Goal: Manage account settings

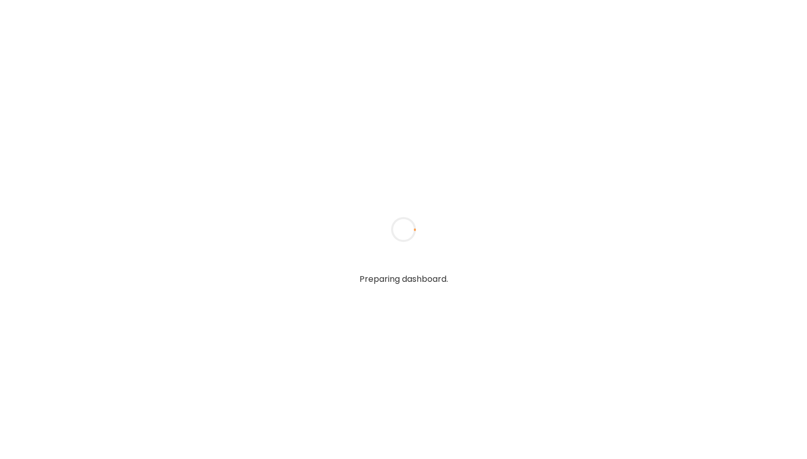
type input "**********"
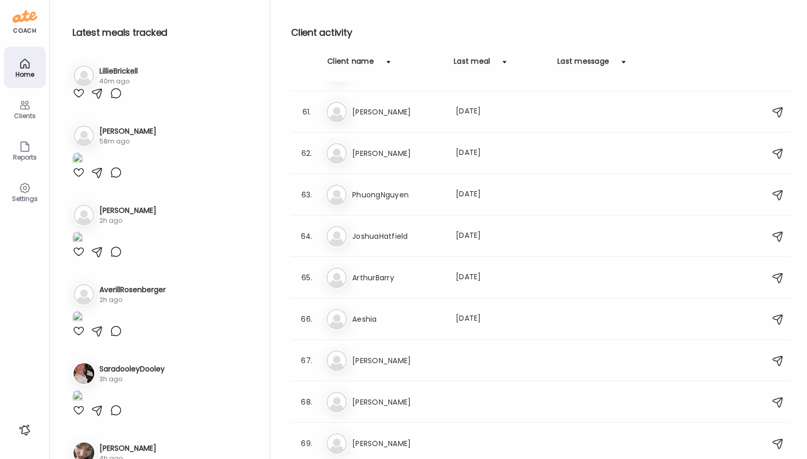
scroll to position [2475, 0]
type input "**********"
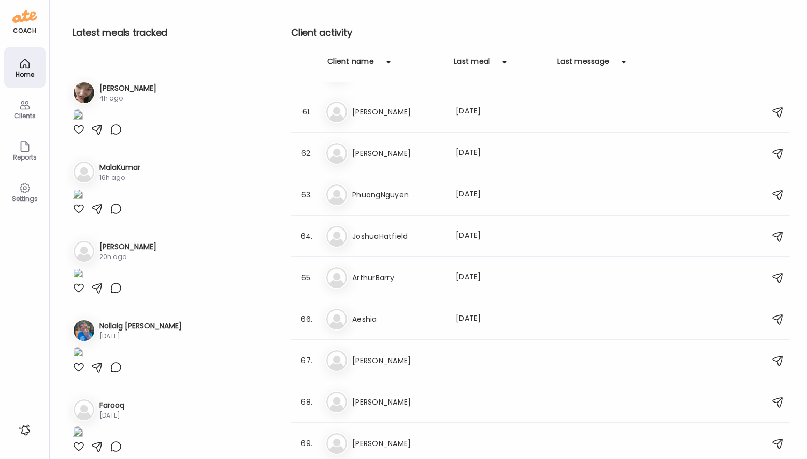
scroll to position [1196, 0]
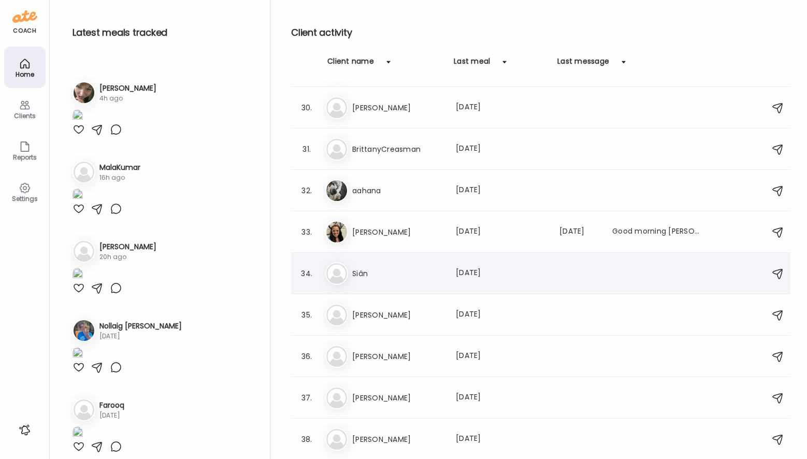
click at [418, 265] on div "Si Siân Last meal: 27d ago" at bounding box center [542, 273] width 434 height 23
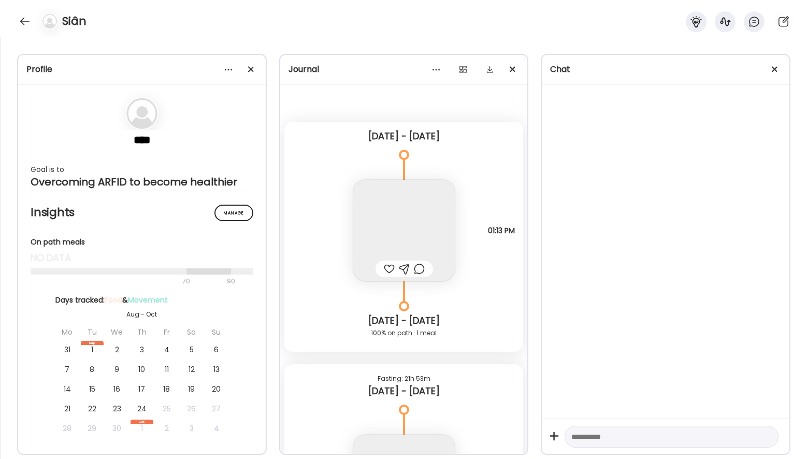
scroll to position [169, 0]
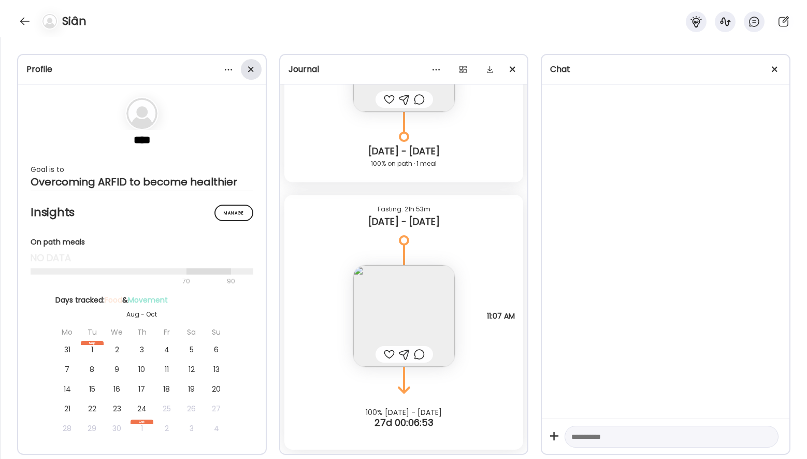
click at [252, 67] on div at bounding box center [251, 69] width 21 height 21
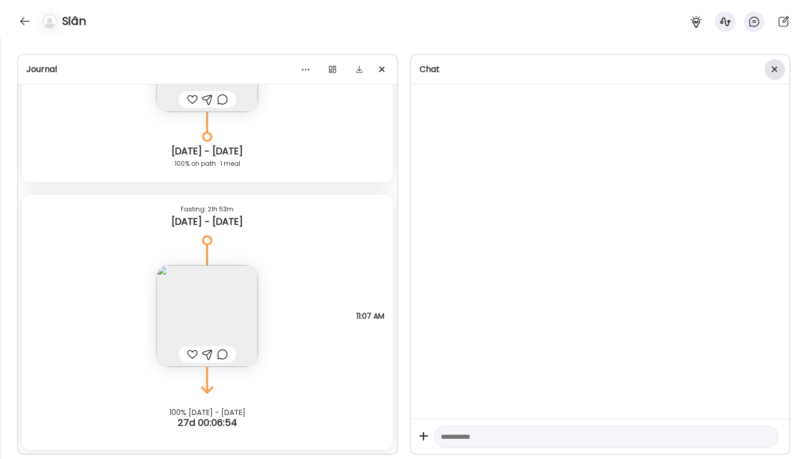
click at [771, 69] on div at bounding box center [774, 69] width 21 height 21
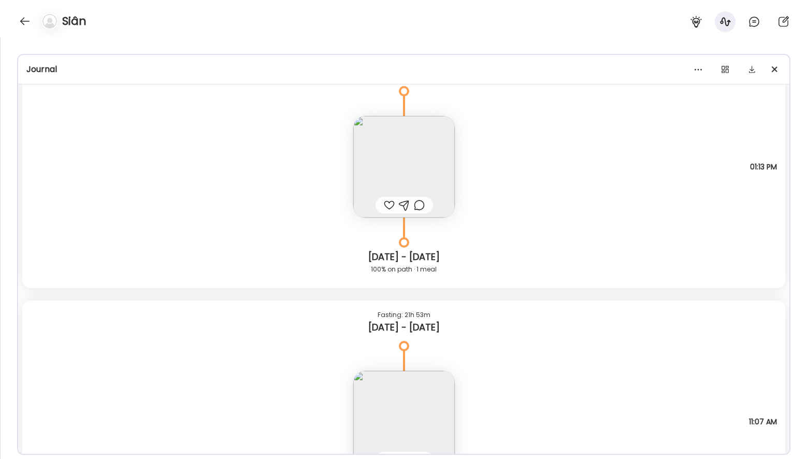
scroll to position [0, 0]
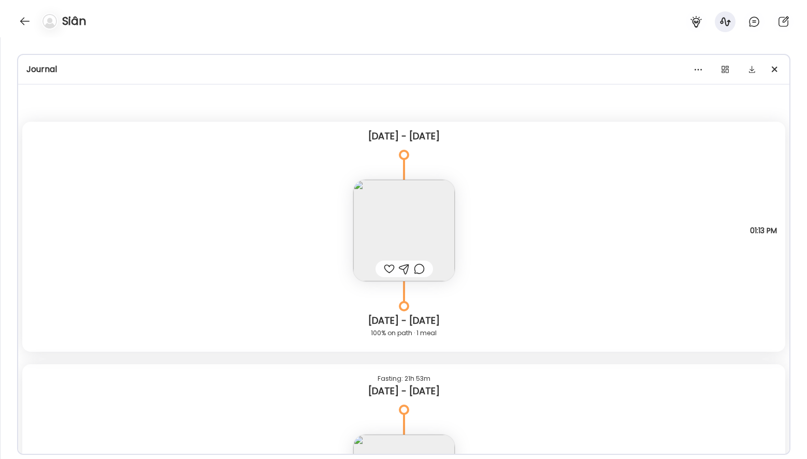
click at [409, 204] on img at bounding box center [403, 230] width 101 height 101
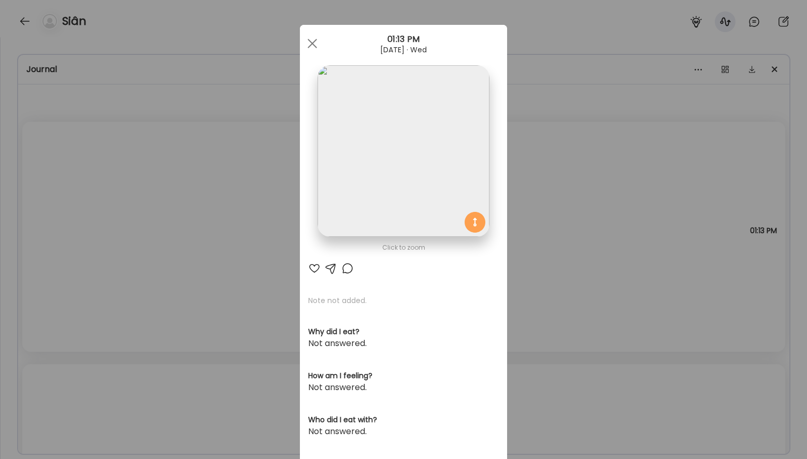
click at [423, 163] on img at bounding box center [402, 150] width 171 height 171
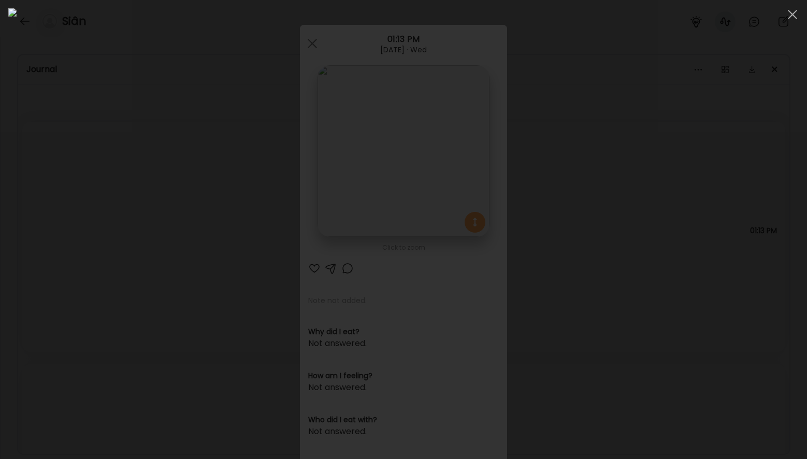
scroll to position [611, 0]
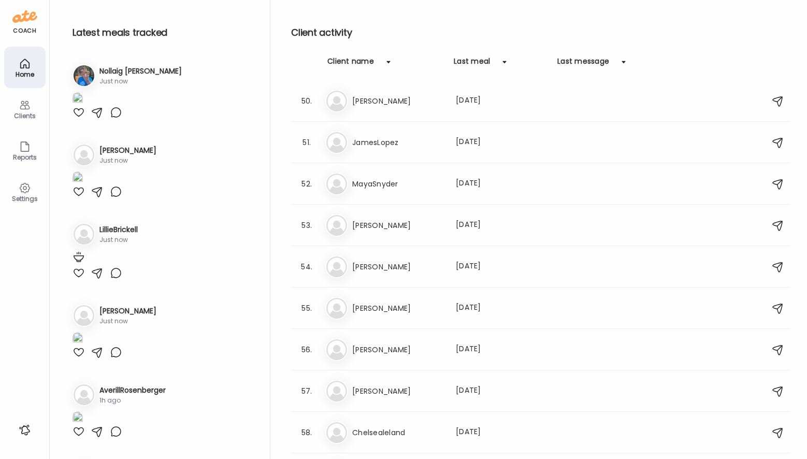
scroll to position [2475, 0]
